Goal: Task Accomplishment & Management: Complete application form

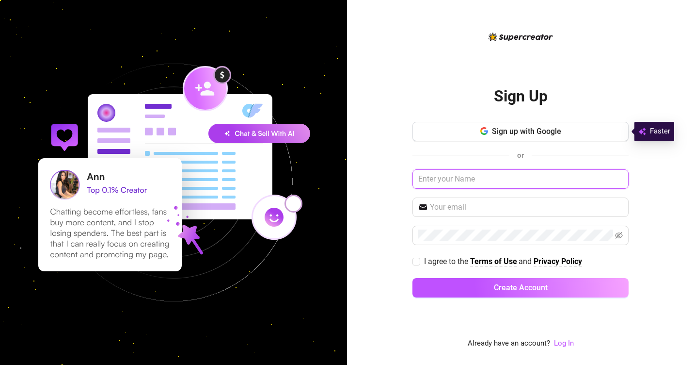
click at [472, 181] on input "text" at bounding box center [521, 178] width 216 height 19
type input "W"
type input "Elleinadgracia@gmail.com"
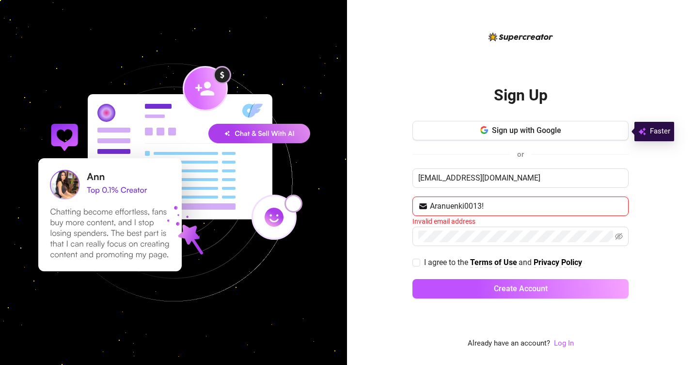
type input "Aranuenki0013!"
click at [413, 279] on button "Create Account" at bounding box center [521, 288] width 216 height 19
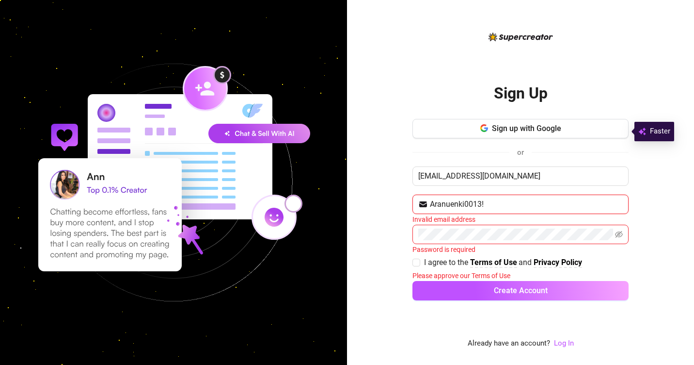
click at [512, 202] on input "Aranuenki0013!" at bounding box center [526, 204] width 193 height 12
click at [379, 115] on div "Sign Up Sign up with Google or Elleinadgracia@gmail.com Email address is requir…" at bounding box center [520, 182] width 347 height 365
click at [385, 137] on div "Sign Up Sign up with Google or Elleinadgracia@gmail.com Email address is requir…" at bounding box center [520, 182] width 347 height 365
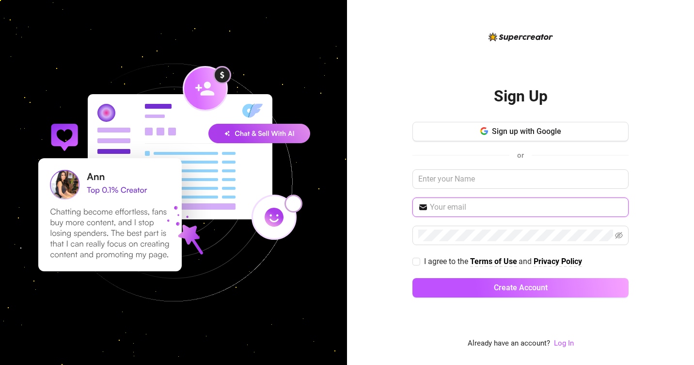
click at [446, 209] on input "text" at bounding box center [526, 207] width 193 height 12
type input "elleinadgracia@gmail.com"
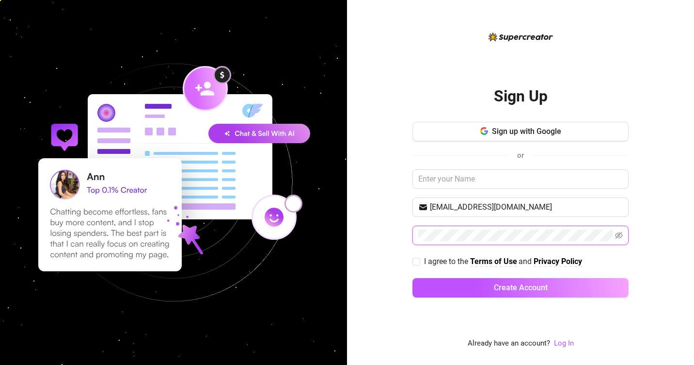
click at [413, 278] on button "Create Account" at bounding box center [521, 287] width 216 height 19
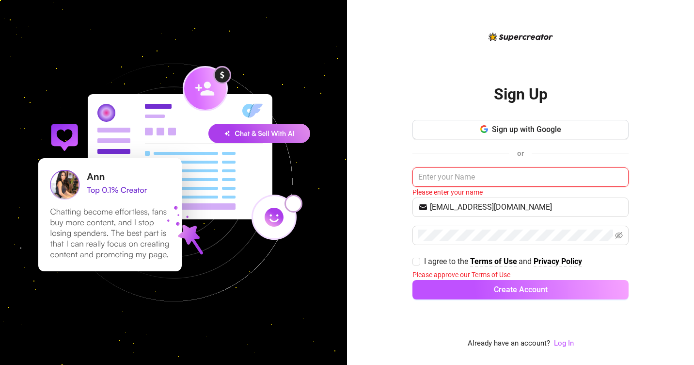
click at [529, 169] on input "text" at bounding box center [521, 176] width 216 height 19
click at [621, 238] on icon "eye-invisible" at bounding box center [619, 235] width 8 height 8
click at [564, 346] on link "Log In" at bounding box center [564, 342] width 20 height 9
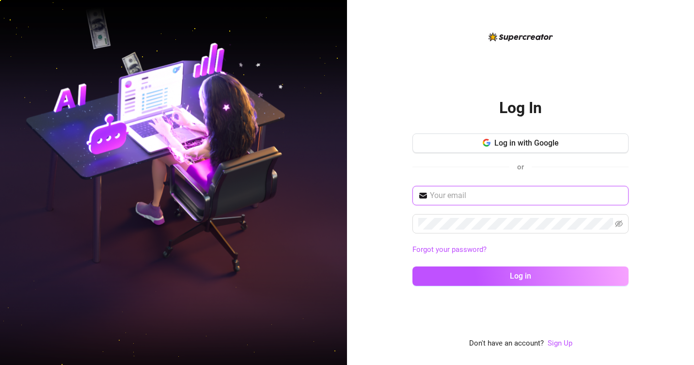
click at [488, 196] on input "text" at bounding box center [526, 196] width 193 height 12
type input "elleinadgracia@gmail.com"
click at [413, 266] on button "Log in" at bounding box center [521, 275] width 216 height 19
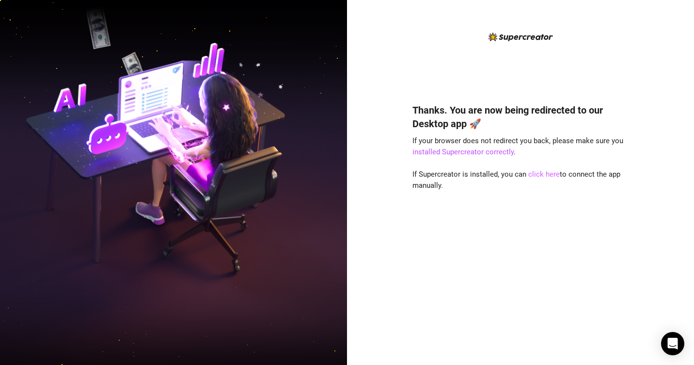
click at [534, 174] on link "click here" at bounding box center [545, 174] width 32 height 9
click at [546, 175] on link "click here" at bounding box center [545, 174] width 32 height 9
click at [538, 175] on link "click here" at bounding box center [545, 174] width 32 height 9
click at [548, 172] on link "click here" at bounding box center [545, 174] width 32 height 9
click at [538, 172] on link "click here" at bounding box center [545, 174] width 32 height 9
